Goal: Navigation & Orientation: Go to known website

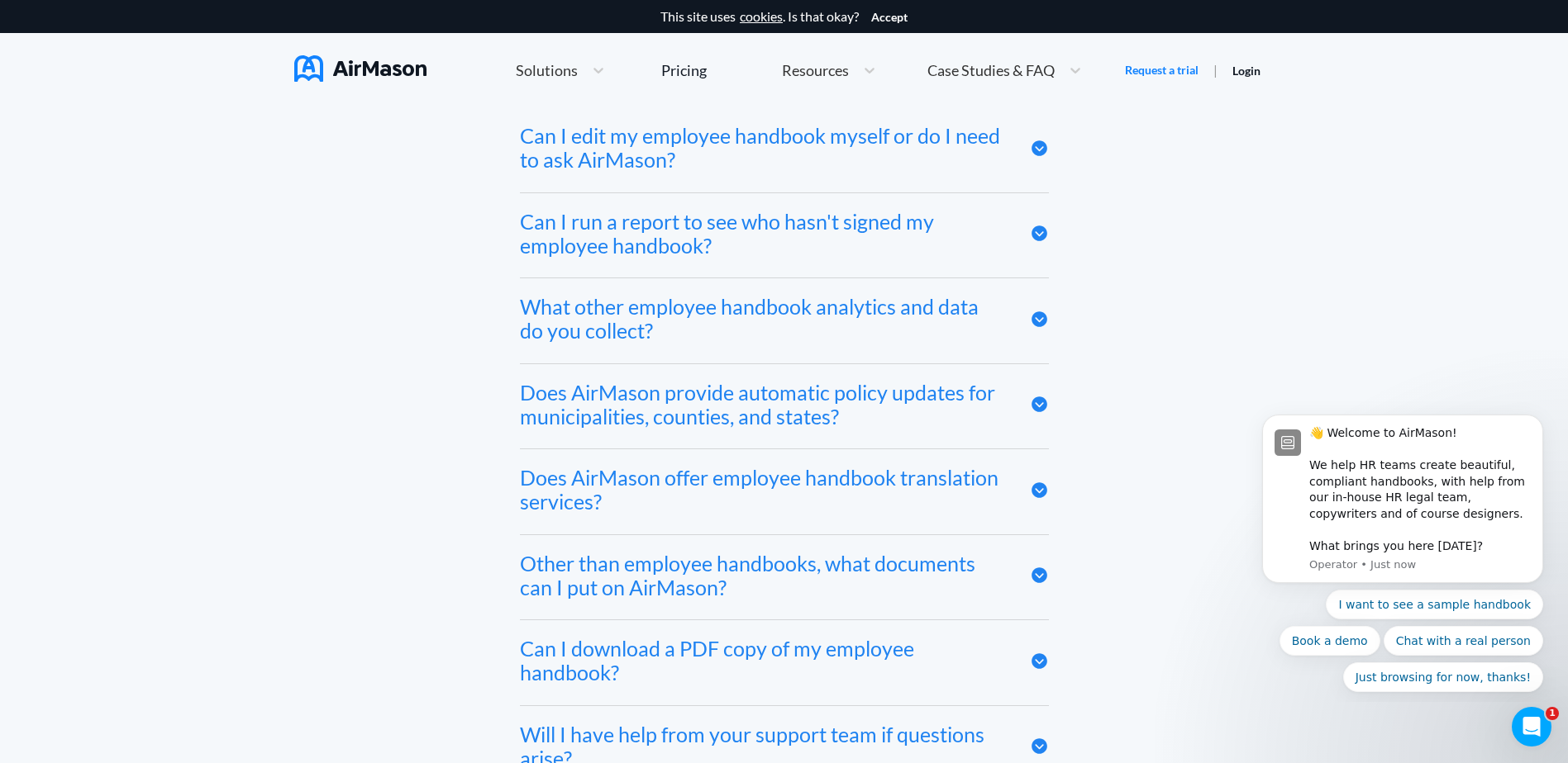
scroll to position [8511, 0]
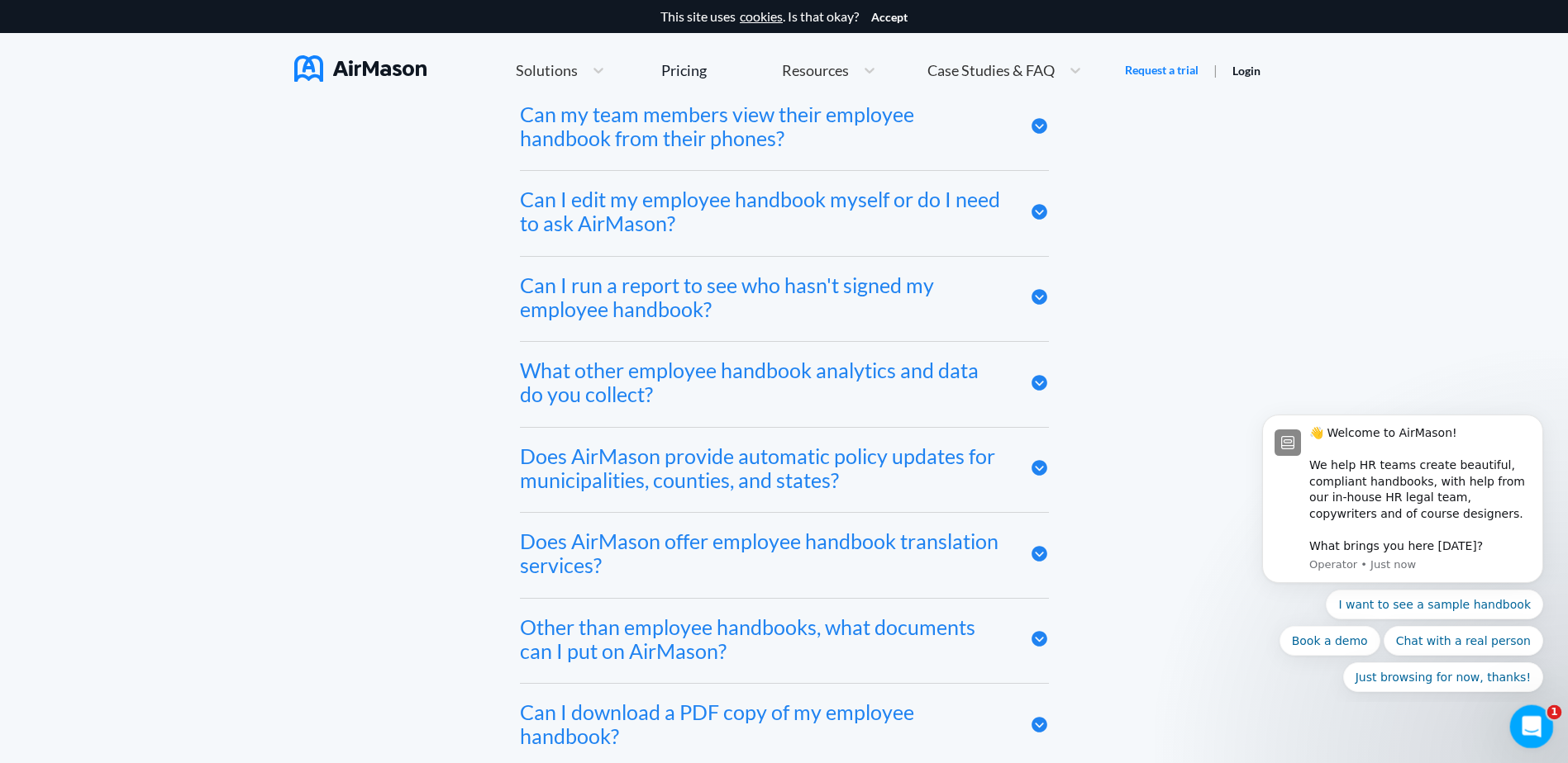
click at [1526, 723] on icon "Open Intercom Messenger" at bounding box center [1530, 725] width 28 height 28
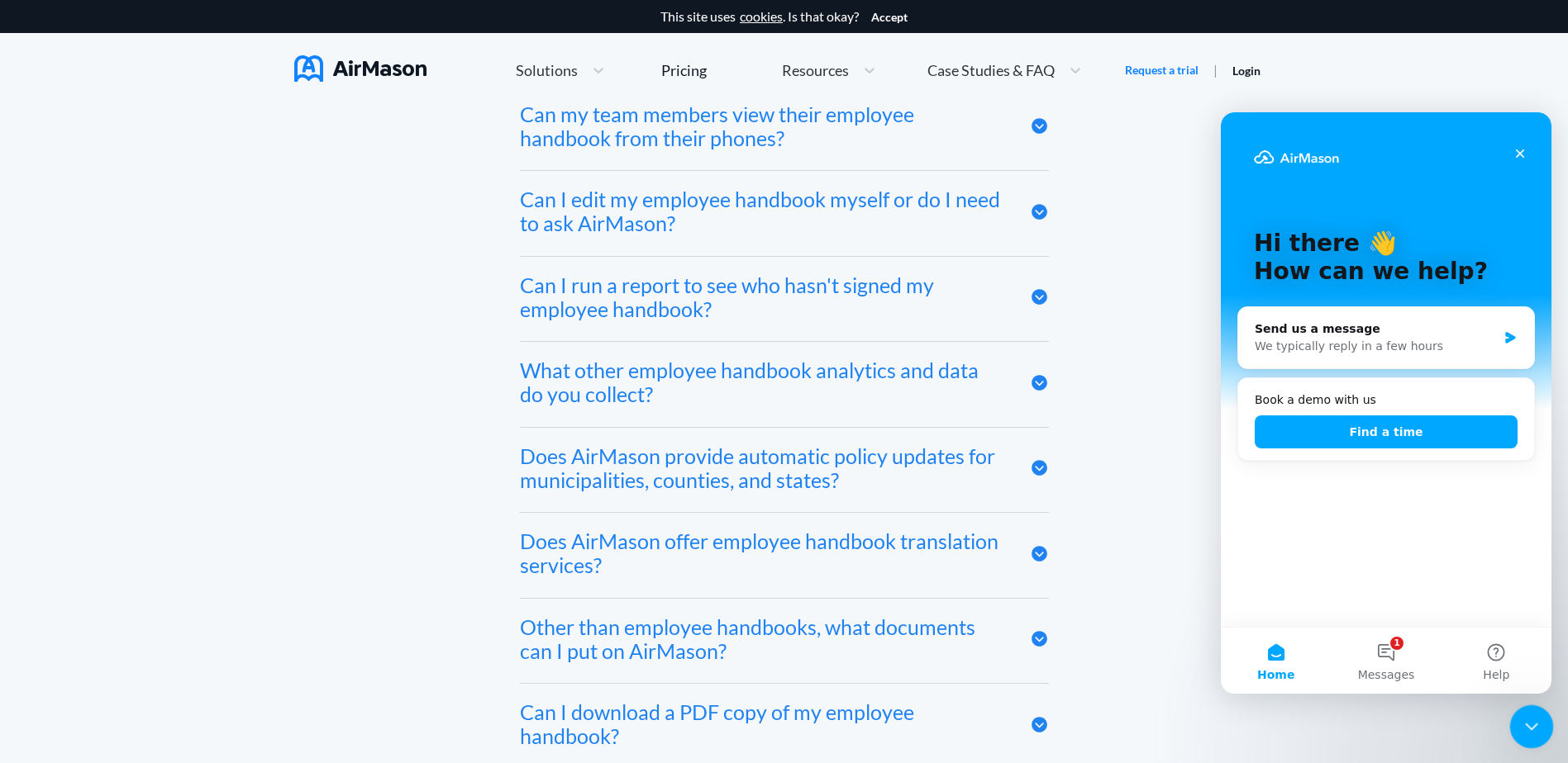
scroll to position [0, 0]
click at [1167, 435] on div "Frequently asked questions Does AirMason integrate with my HRIS? We integrate w…" at bounding box center [784, 197] width 979 height 1313
click at [1515, 152] on icon "Close" at bounding box center [1520, 154] width 13 height 13
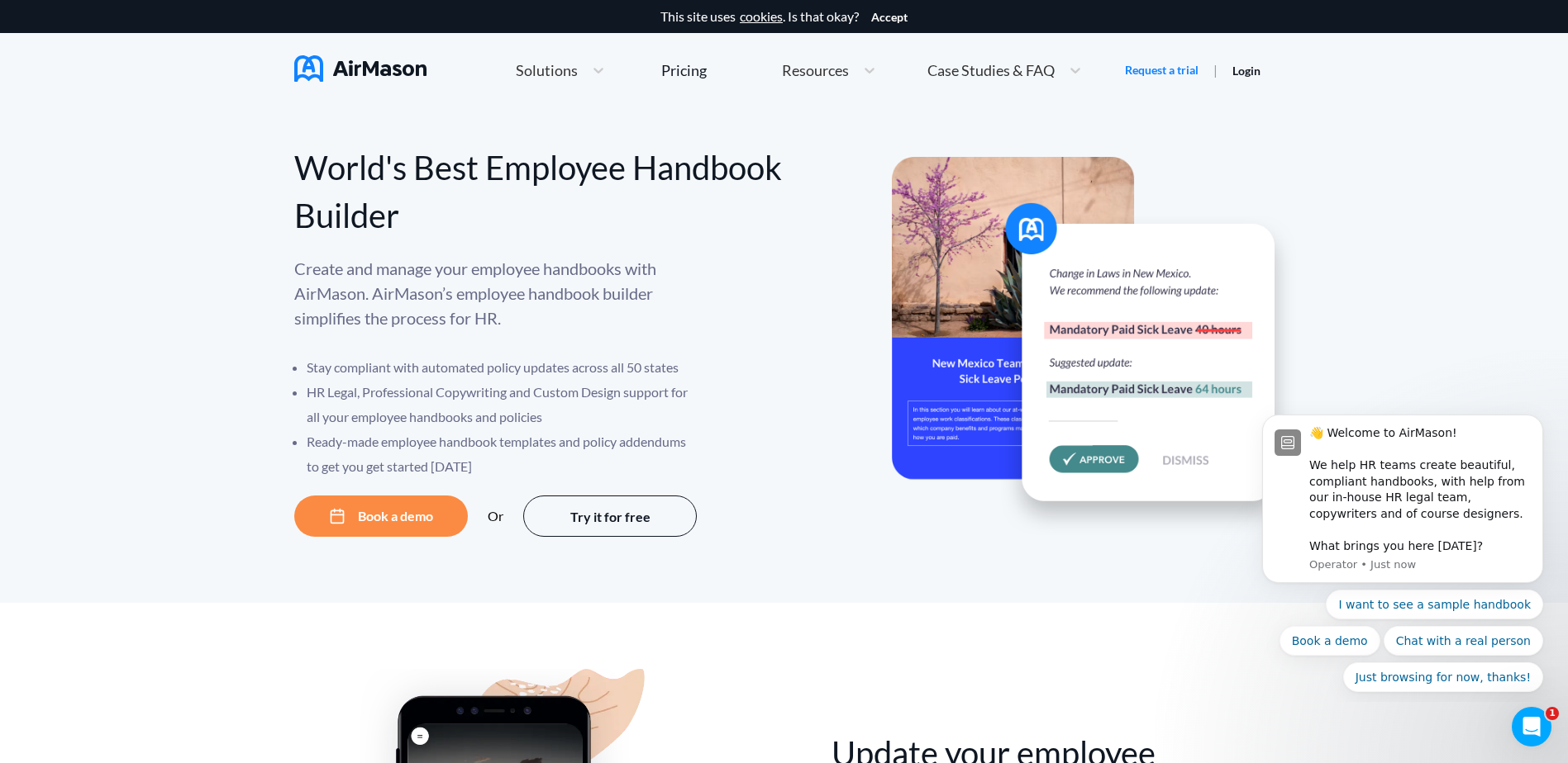
click at [1417, 139] on div "World's Best Employee Handbook Builder Create and manage your employee handbook…" at bounding box center [784, 356] width 1568 height 496
click at [1411, 288] on div "World's Best Employee Handbook Builder Create and manage your employee handbook…" at bounding box center [784, 356] width 1568 height 496
click at [389, 72] on img at bounding box center [360, 69] width 133 height 27
click at [899, 20] on button "Accept" at bounding box center [889, 17] width 36 height 13
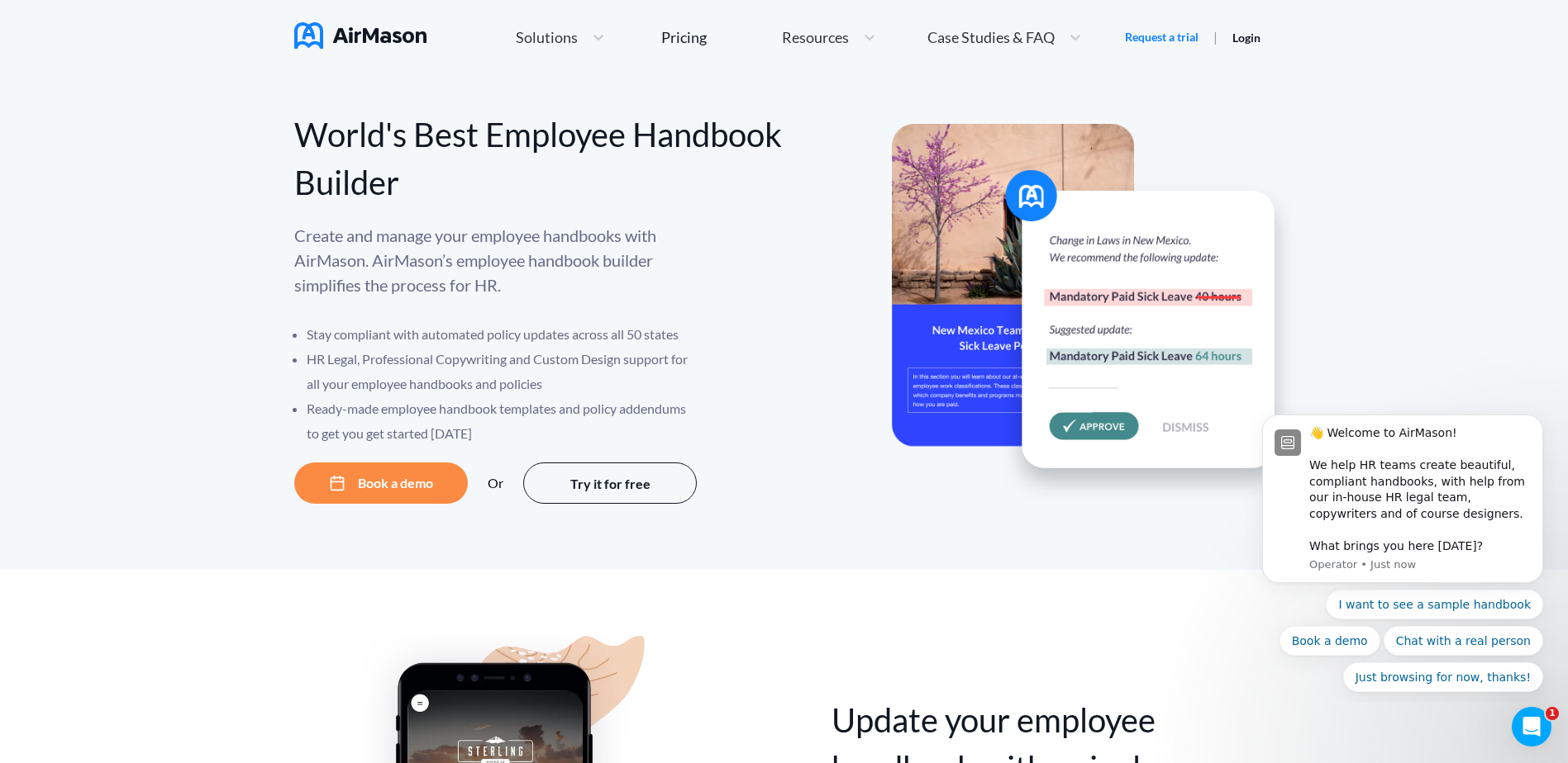
click at [1192, 423] on img at bounding box center [1095, 314] width 405 height 380
click at [1445, 366] on div "World's Best Employee Handbook Builder Create and manage your employee handbook…" at bounding box center [784, 322] width 1568 height 496
click at [1256, 34] on link "Login" at bounding box center [1245, 37] width 28 height 14
